Goal: Find specific page/section: Find specific page/section

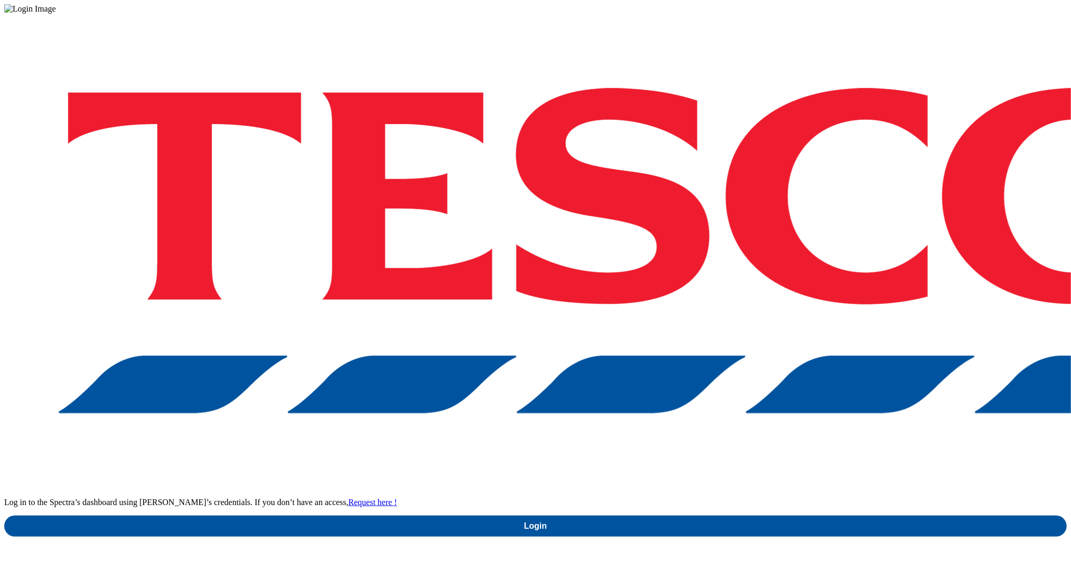
click at [779, 304] on div "Log in to the Spectra’s dashboard using [PERSON_NAME]’s credentials. If you don…" at bounding box center [535, 275] width 1062 height 523
click at [794, 333] on div "Log in to the Spectra’s dashboard using [PERSON_NAME]’s credentials. If you don…" at bounding box center [535, 275] width 1062 height 523
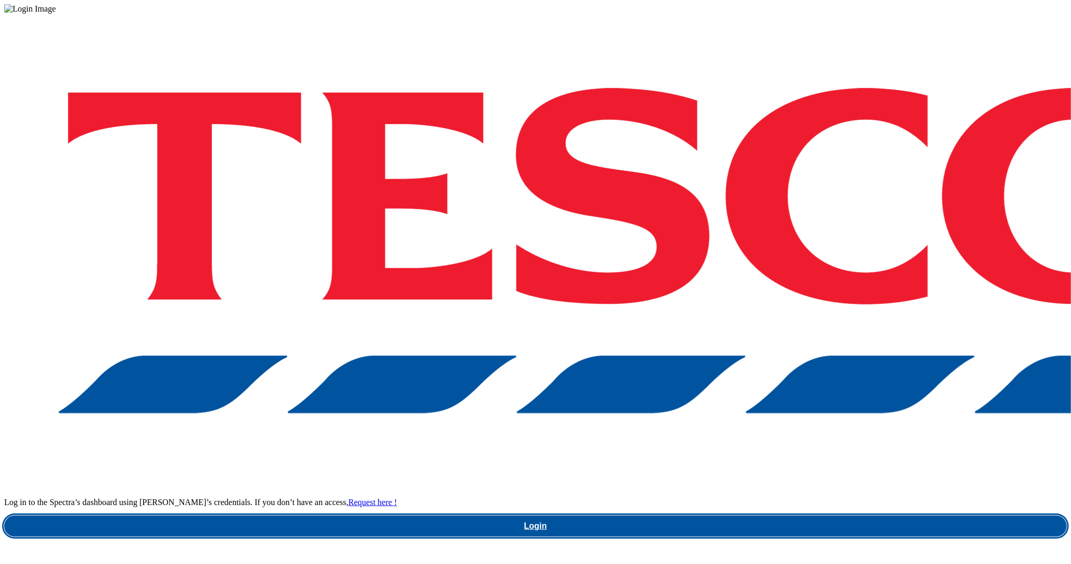
click at [792, 515] on link "Login" at bounding box center [535, 525] width 1062 height 21
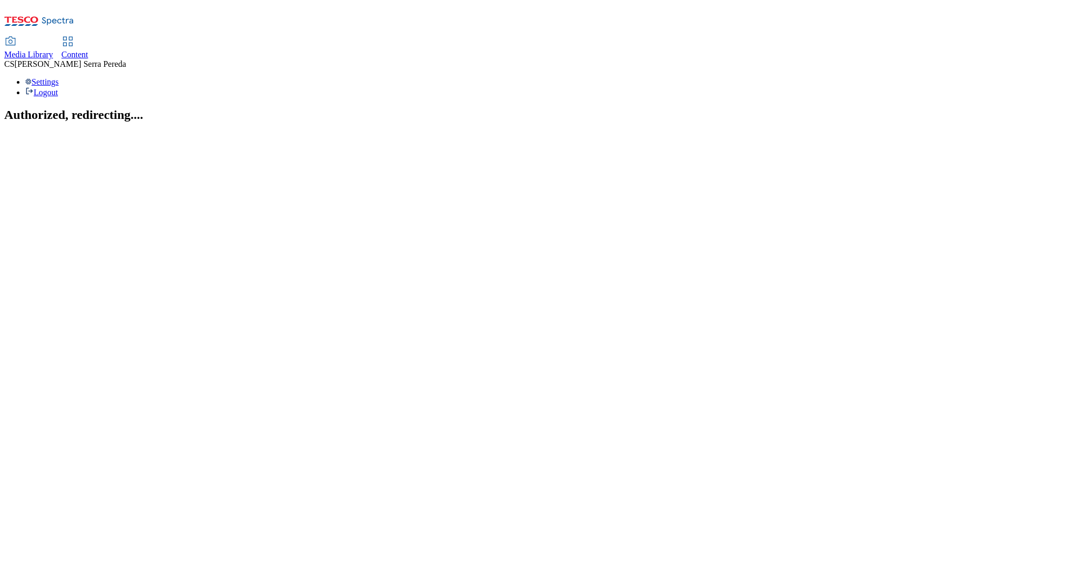
click at [53, 50] on span "Media Library" at bounding box center [28, 54] width 49 height 9
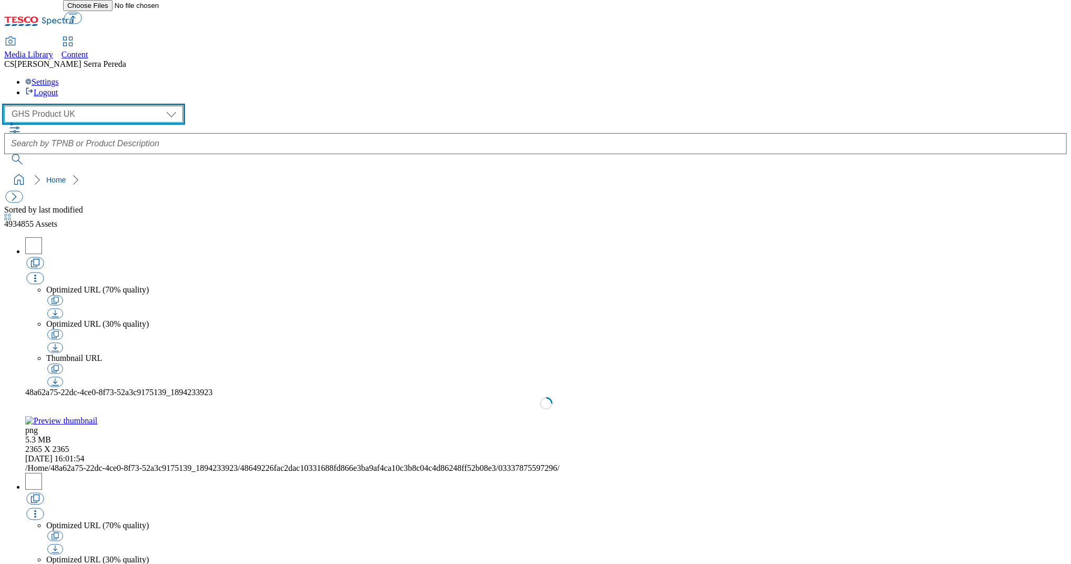
click at [86, 106] on select "Dotcom UK GHS Marketing UK GHS Product UK ghs-roi Realfood" at bounding box center [93, 114] width 179 height 17
select select "flare-ghs-mktg"
click at [7, 106] on select "Dotcom UK GHS Marketing UK GHS Product UK ghs-roi Realfood" at bounding box center [93, 114] width 179 height 17
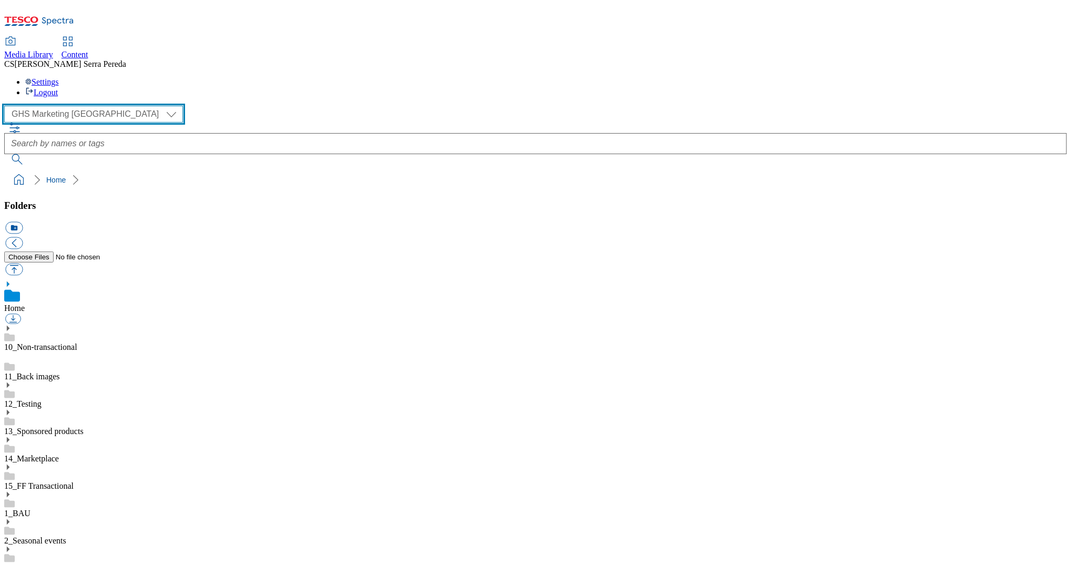
scroll to position [2, 0]
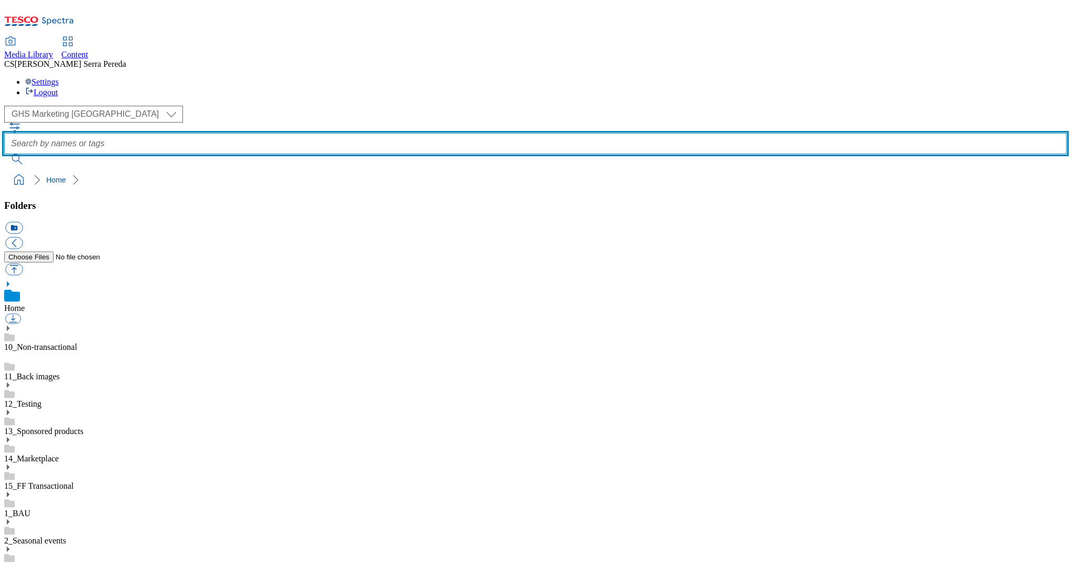
click at [457, 133] on input "text" at bounding box center [535, 143] width 1062 height 21
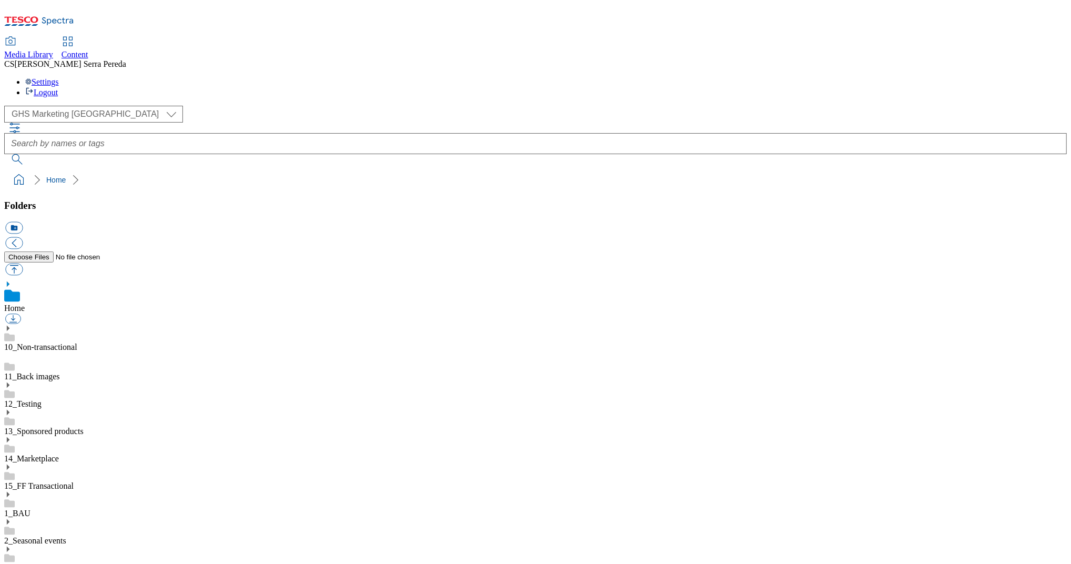
click at [9, 519] on use at bounding box center [8, 521] width 3 height 5
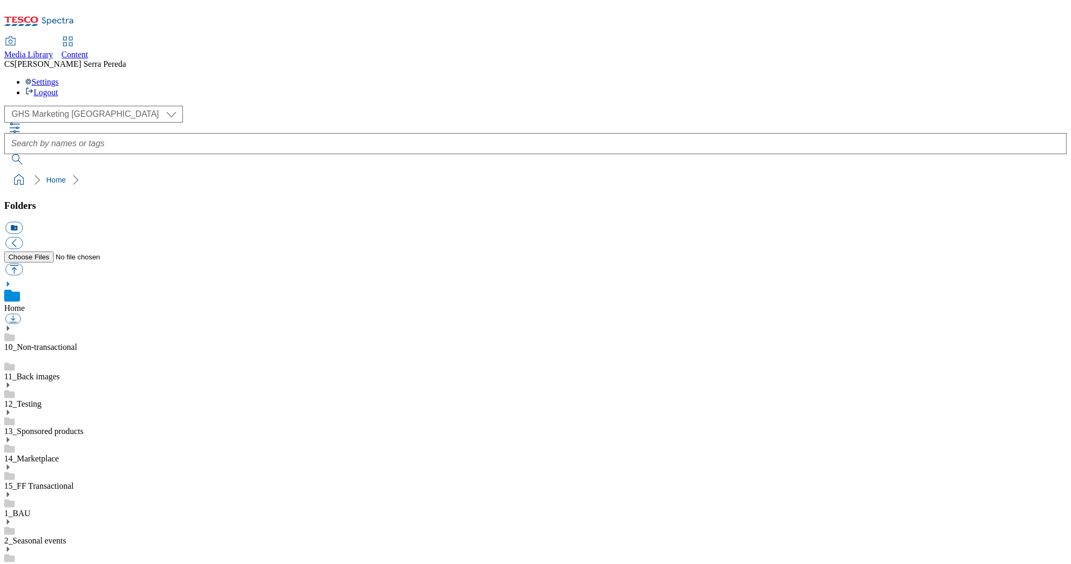
scroll to position [390, 0]
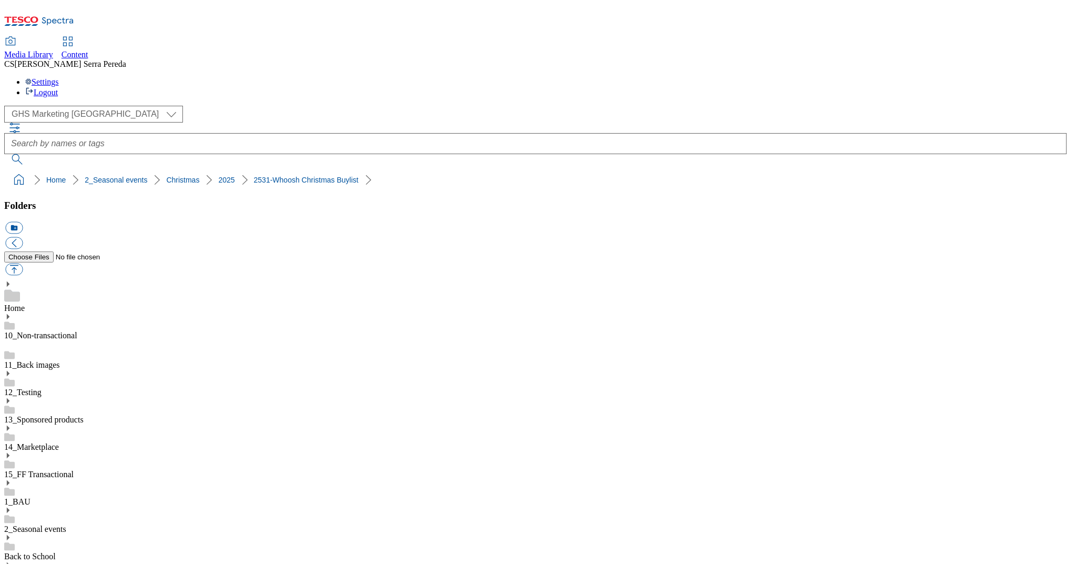
scroll to position [26, 0]
